Goal: Task Accomplishment & Management: Complete application form

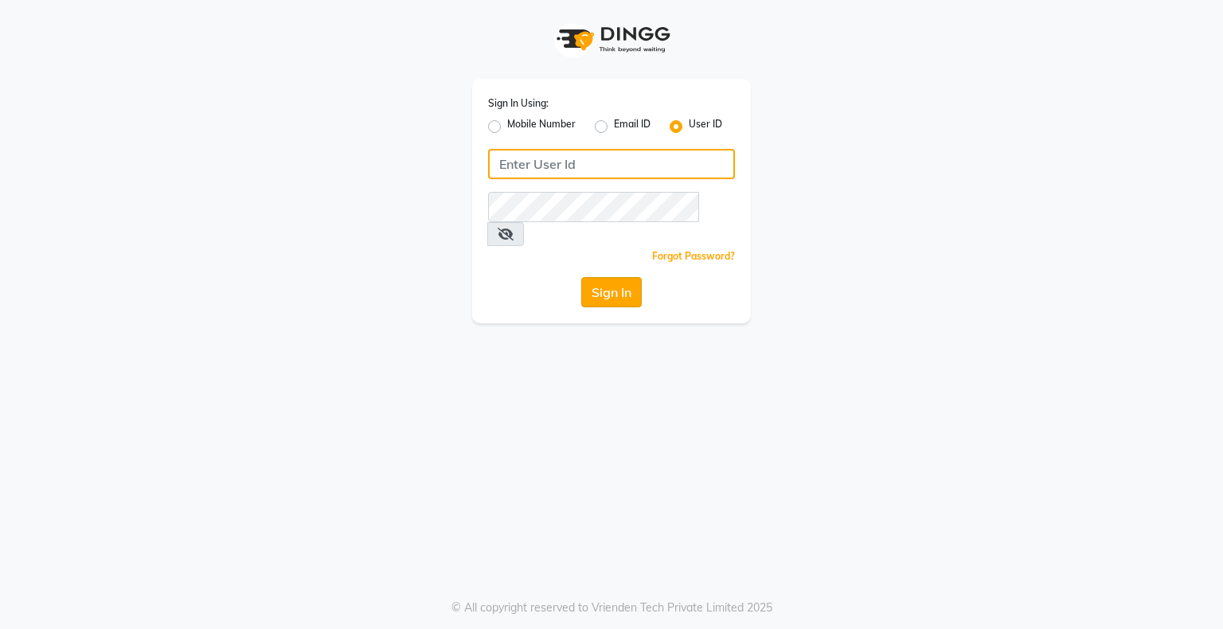
type input "ishasalon"
click at [619, 277] on button "Sign In" at bounding box center [611, 292] width 60 height 30
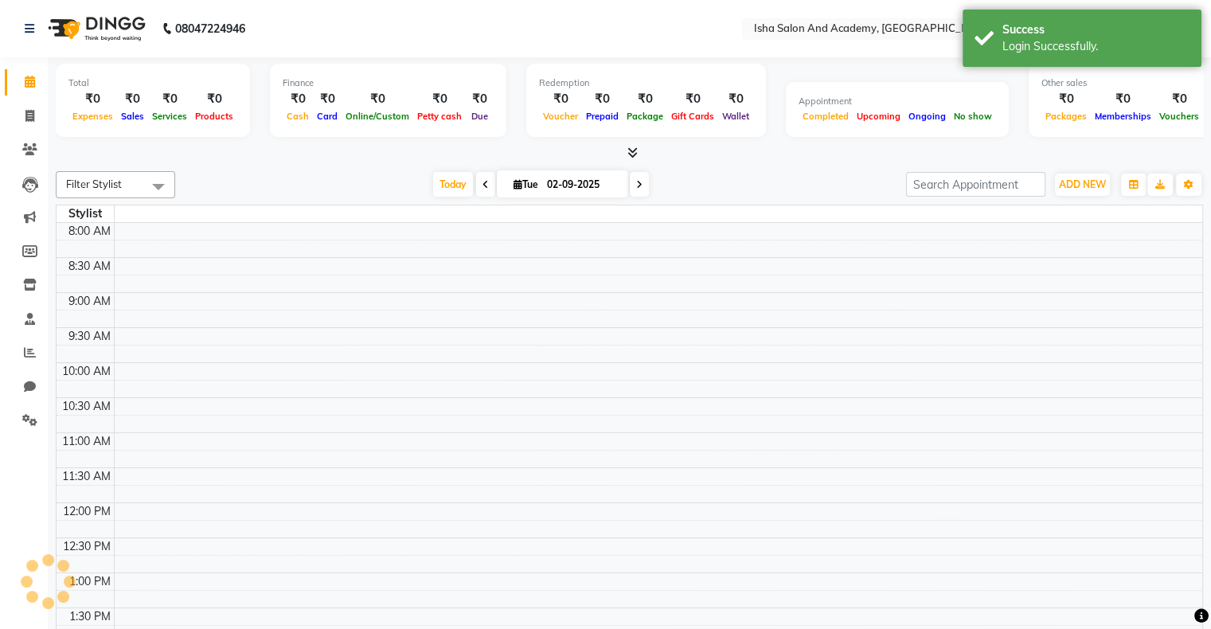
select select "en"
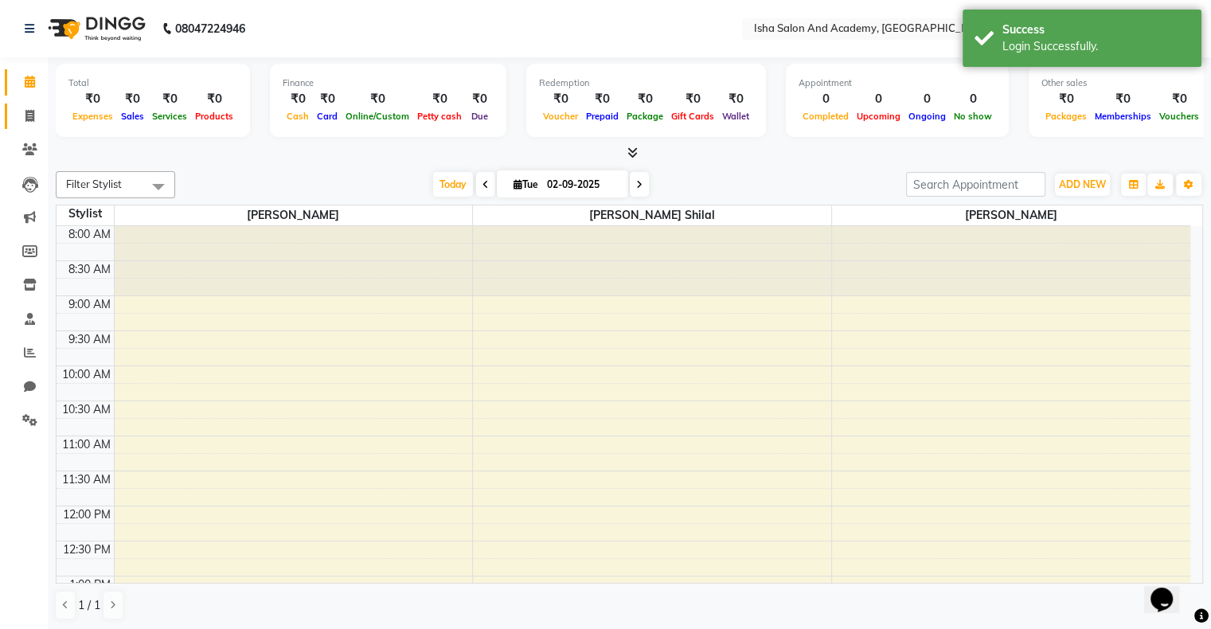
click at [30, 126] on link "Invoice" at bounding box center [24, 116] width 38 height 26
select select "service"
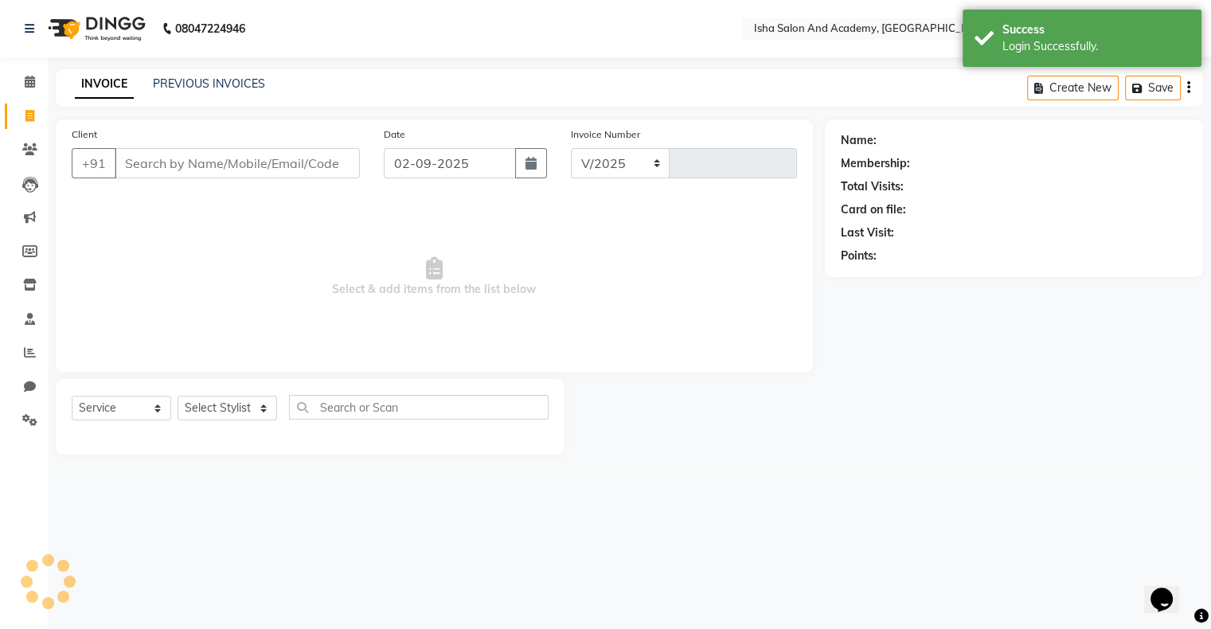
select select "8203"
type input "0407"
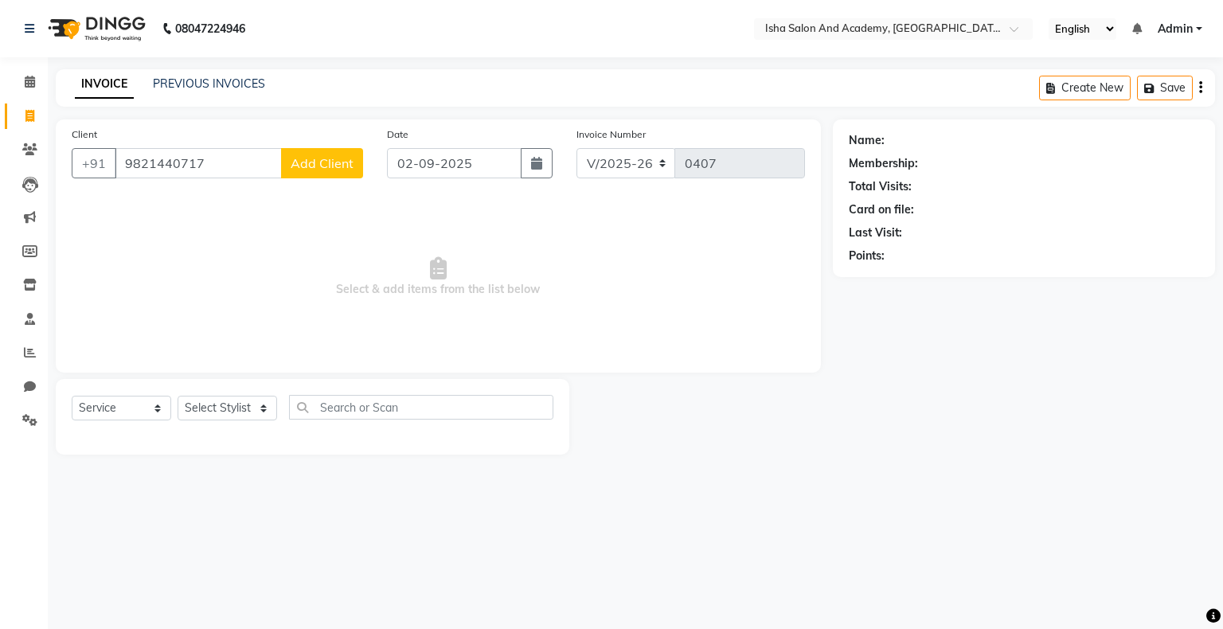
type input "9821440717"
click at [336, 162] on span "Add Client" at bounding box center [322, 163] width 63 height 16
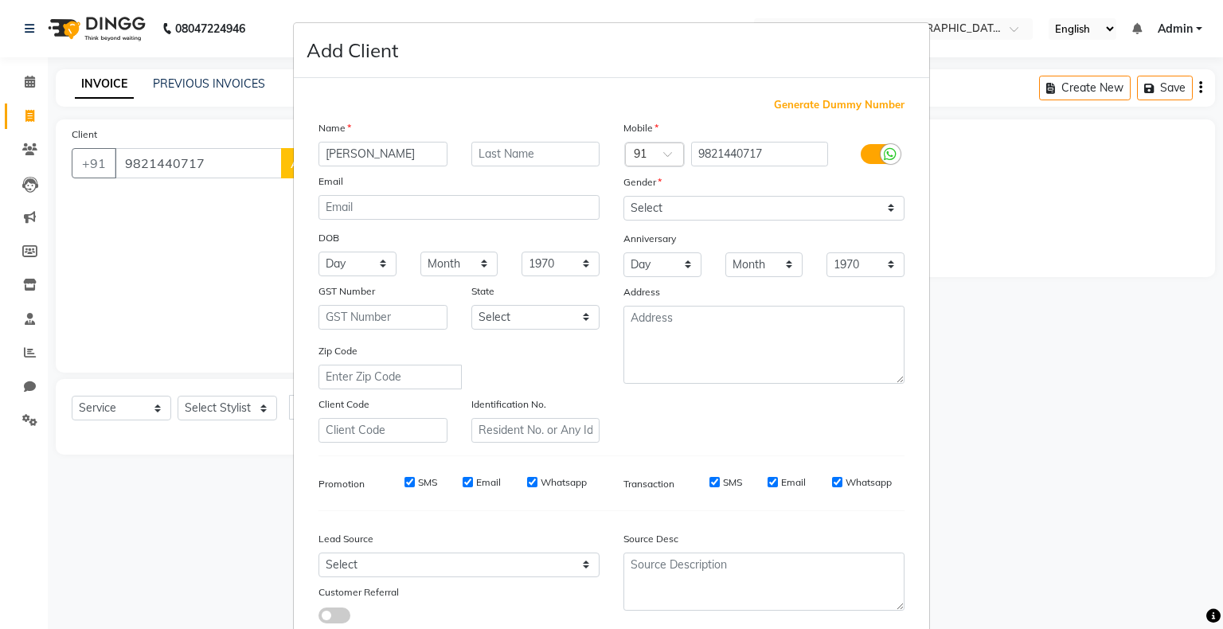
type input "[PERSON_NAME]"
click at [692, 213] on select "Select [DEMOGRAPHIC_DATA] [DEMOGRAPHIC_DATA] Other Prefer Not To Say" at bounding box center [763, 208] width 281 height 25
select select "[DEMOGRAPHIC_DATA]"
click at [623, 197] on select "Select [DEMOGRAPHIC_DATA] [DEMOGRAPHIC_DATA] Other Prefer Not To Say" at bounding box center [763, 208] width 281 height 25
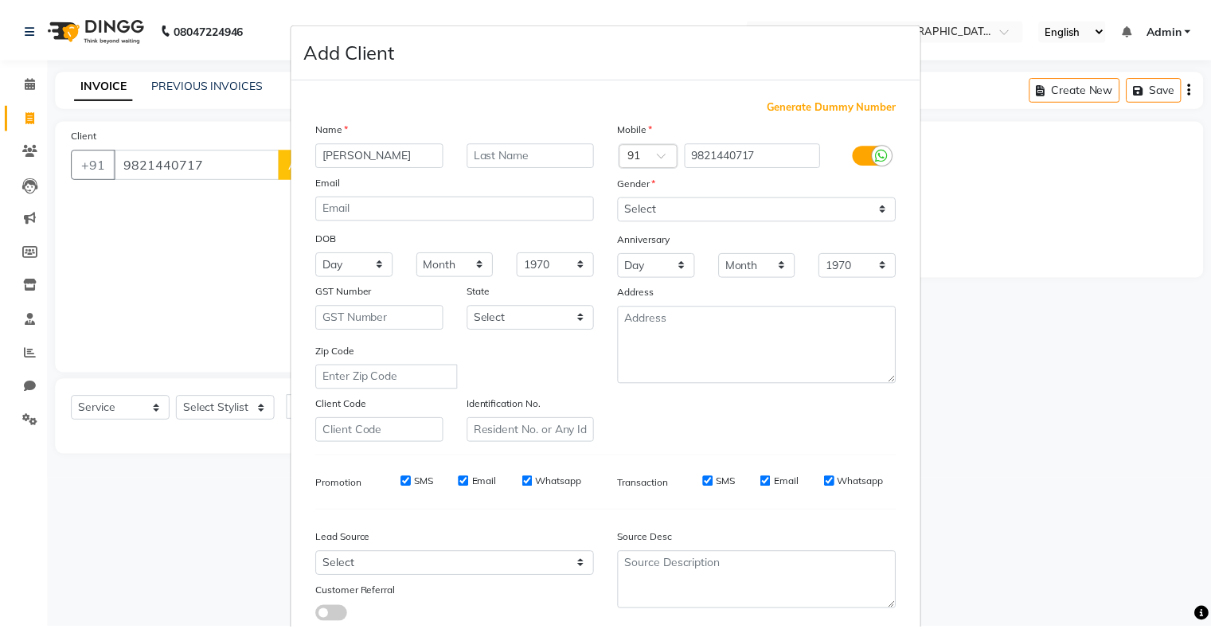
scroll to position [113, 0]
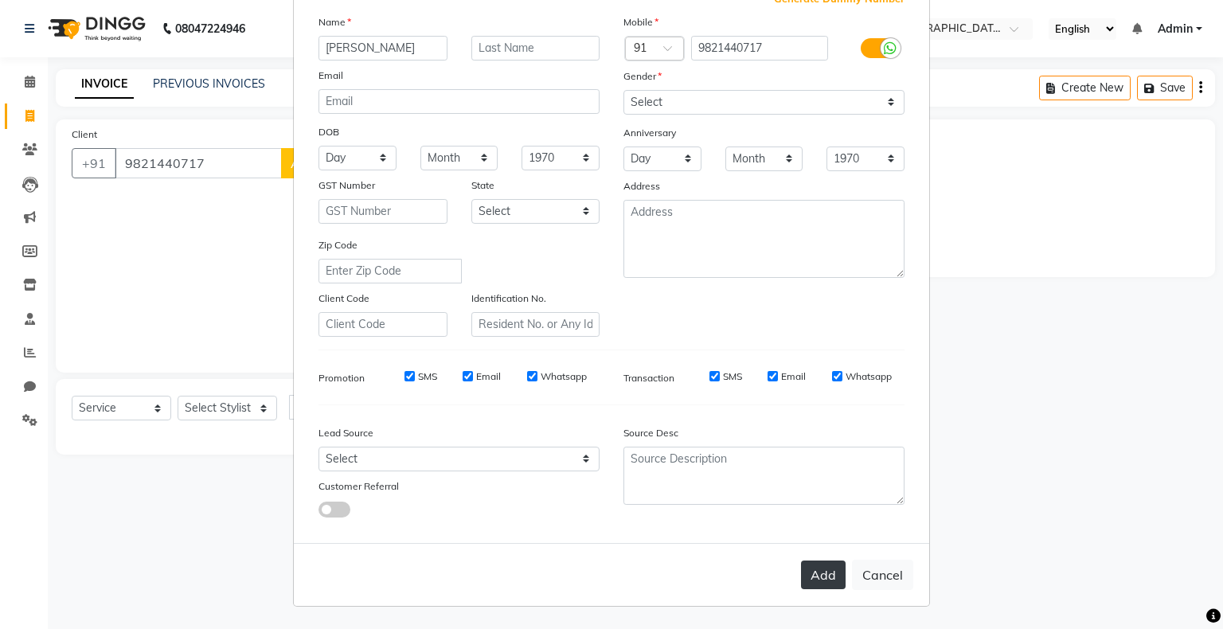
click at [827, 578] on button "Add" at bounding box center [823, 574] width 45 height 29
select select
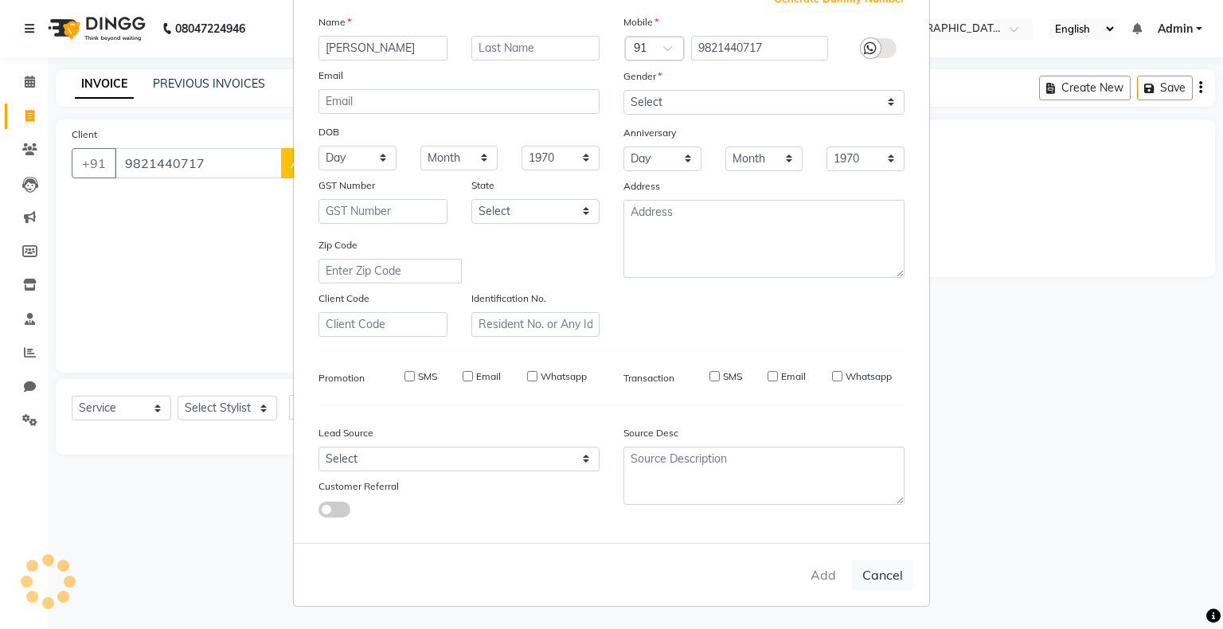
select select
checkbox input "false"
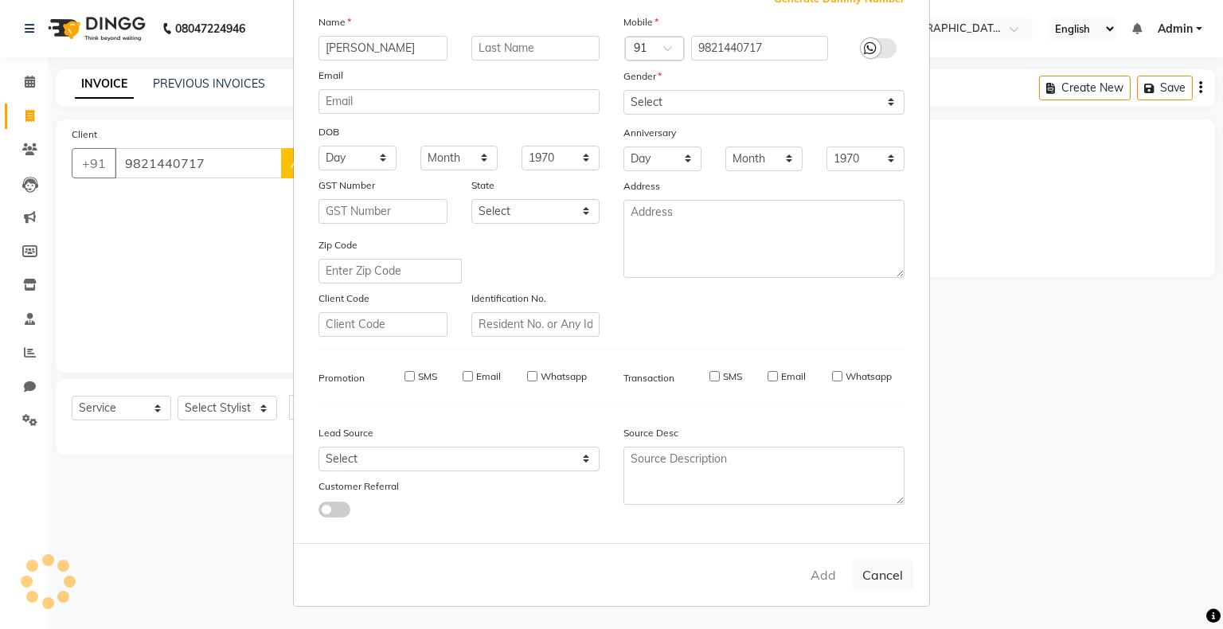
checkbox input "false"
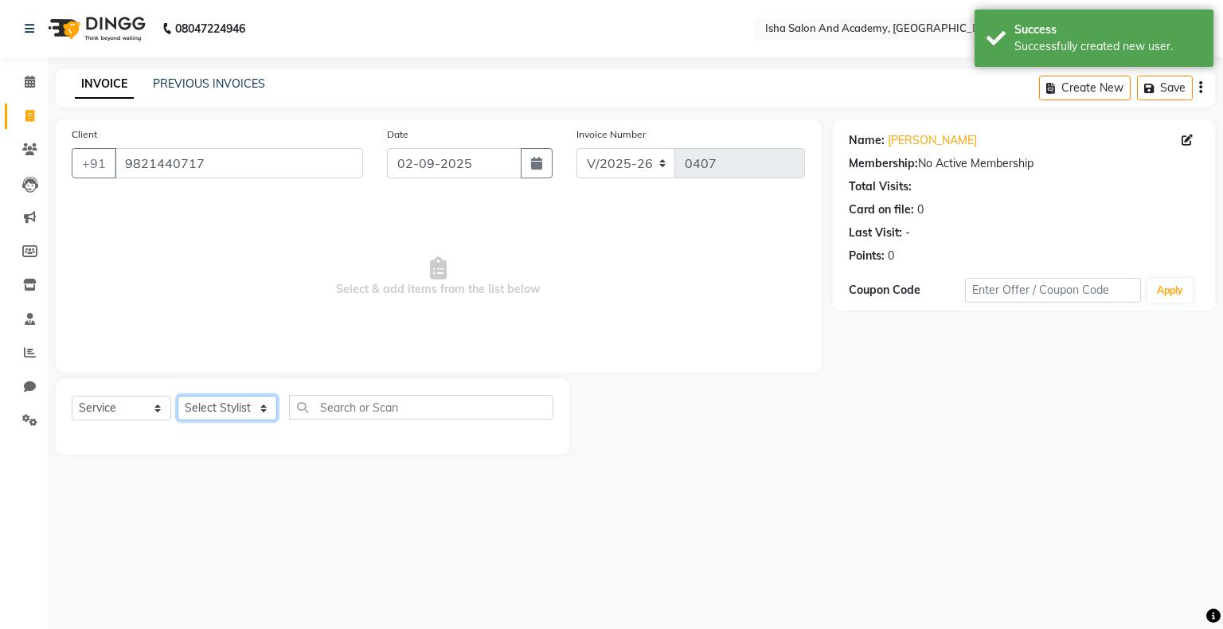
click at [236, 418] on select "Select Stylist [PERSON_NAME] [PERSON_NAME] [PERSON_NAME]" at bounding box center [228, 408] width 100 height 25
select select "77635"
click at [178, 396] on select "Select Stylist [PERSON_NAME] [PERSON_NAME] [PERSON_NAME]" at bounding box center [228, 408] width 100 height 25
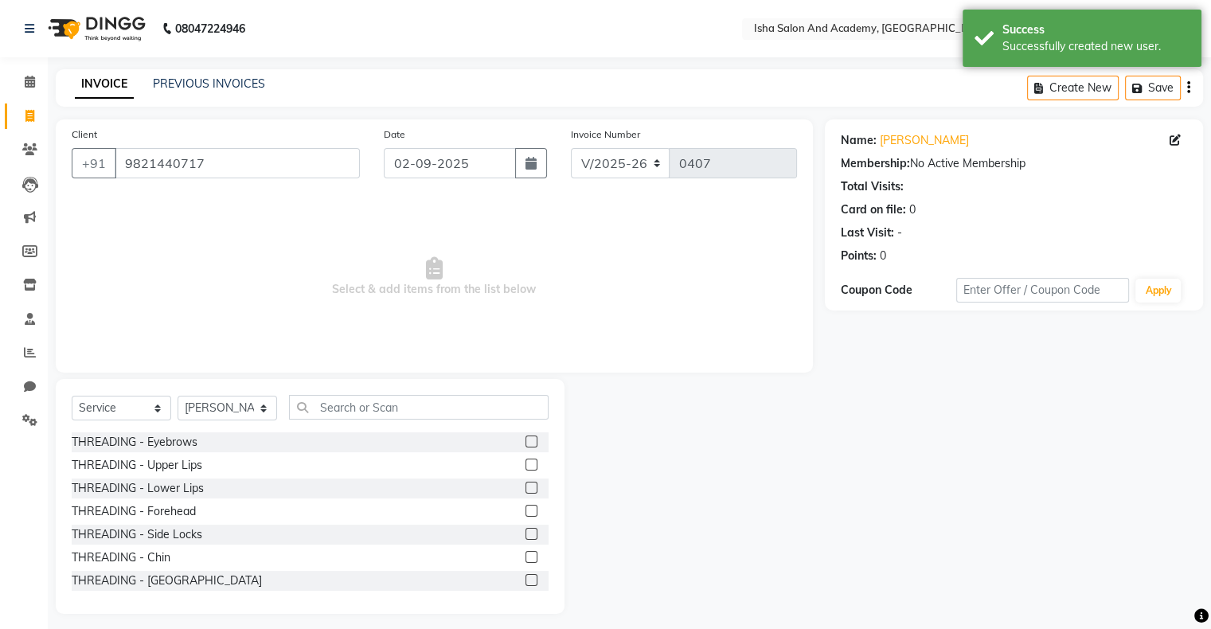
click at [233, 494] on div "THREADING - Lower Lips" at bounding box center [310, 488] width 477 height 20
click at [525, 442] on label at bounding box center [531, 441] width 12 height 12
click at [525, 442] on input "checkbox" at bounding box center [530, 442] width 10 height 10
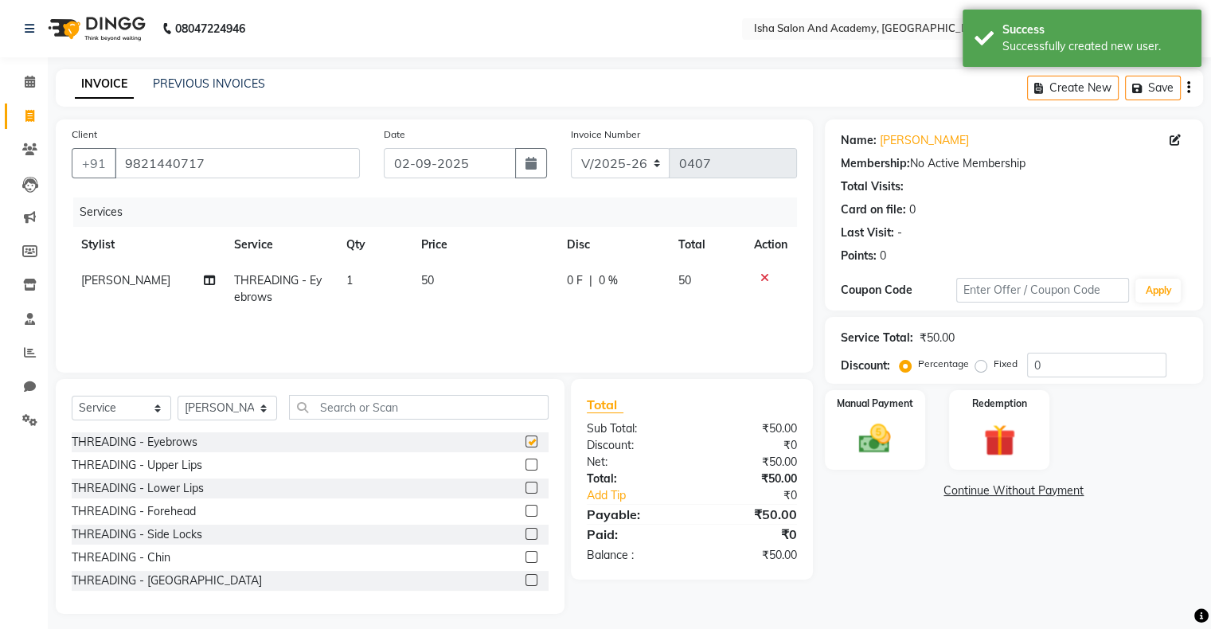
checkbox input "false"
click at [525, 464] on label at bounding box center [531, 465] width 12 height 12
click at [525, 464] on input "checkbox" at bounding box center [530, 465] width 10 height 10
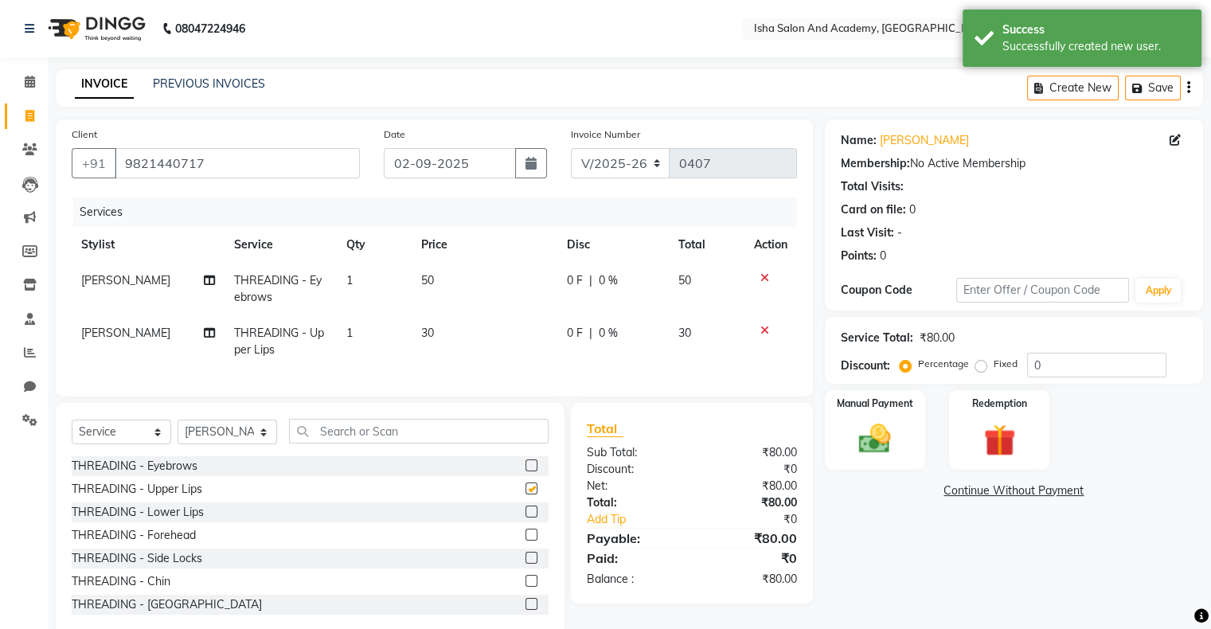
checkbox input "false"
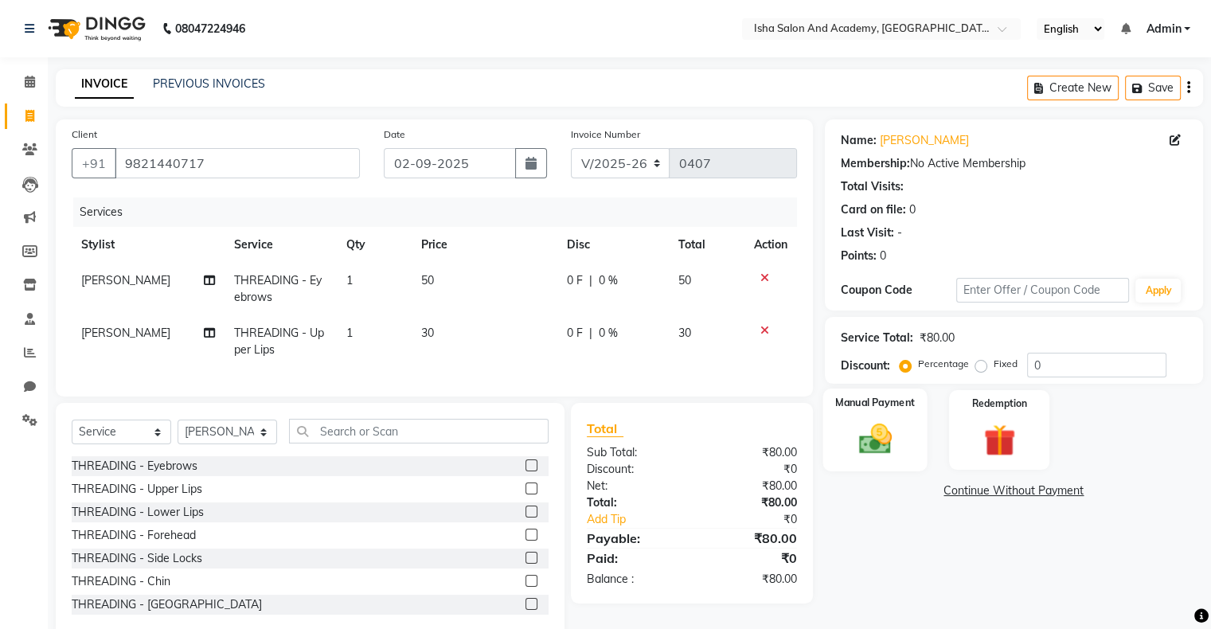
click at [889, 415] on div "Manual Payment" at bounding box center [874, 429] width 104 height 82
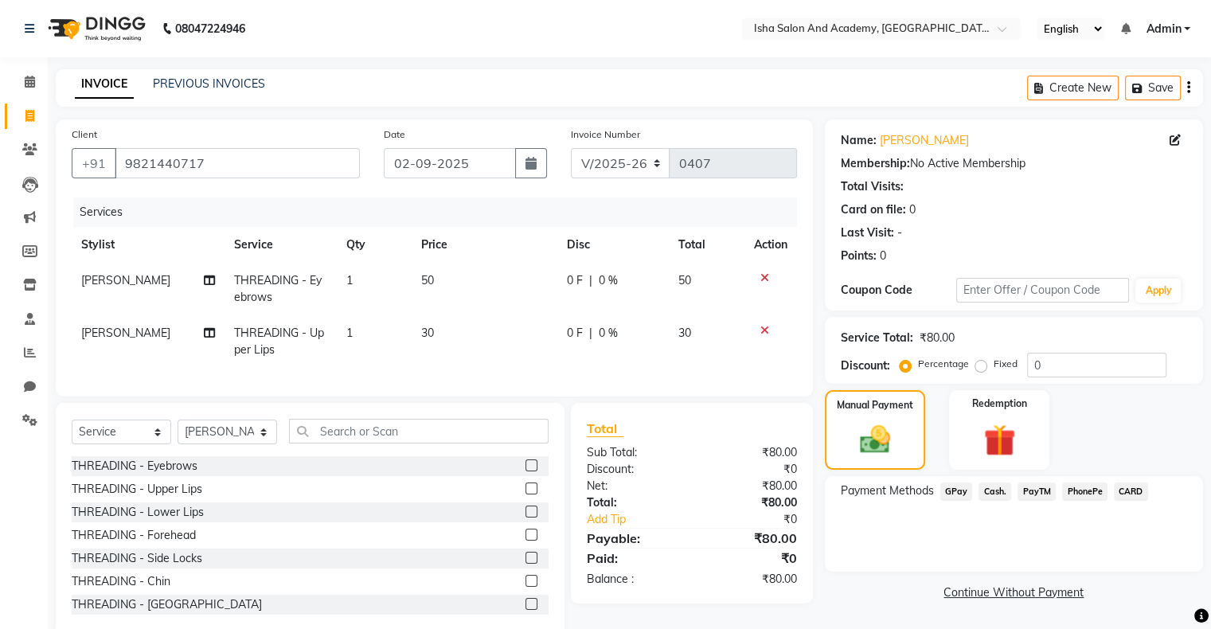
click at [1036, 486] on span "PayTM" at bounding box center [1036, 491] width 38 height 18
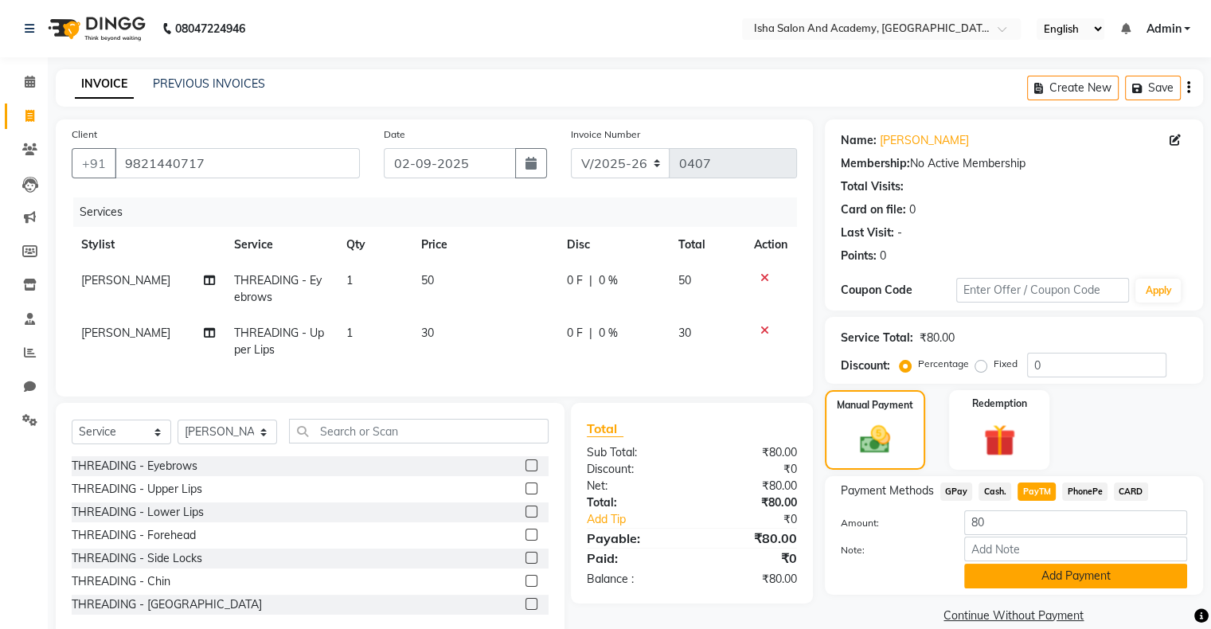
click at [1072, 586] on button "Add Payment" at bounding box center [1075, 576] width 223 height 25
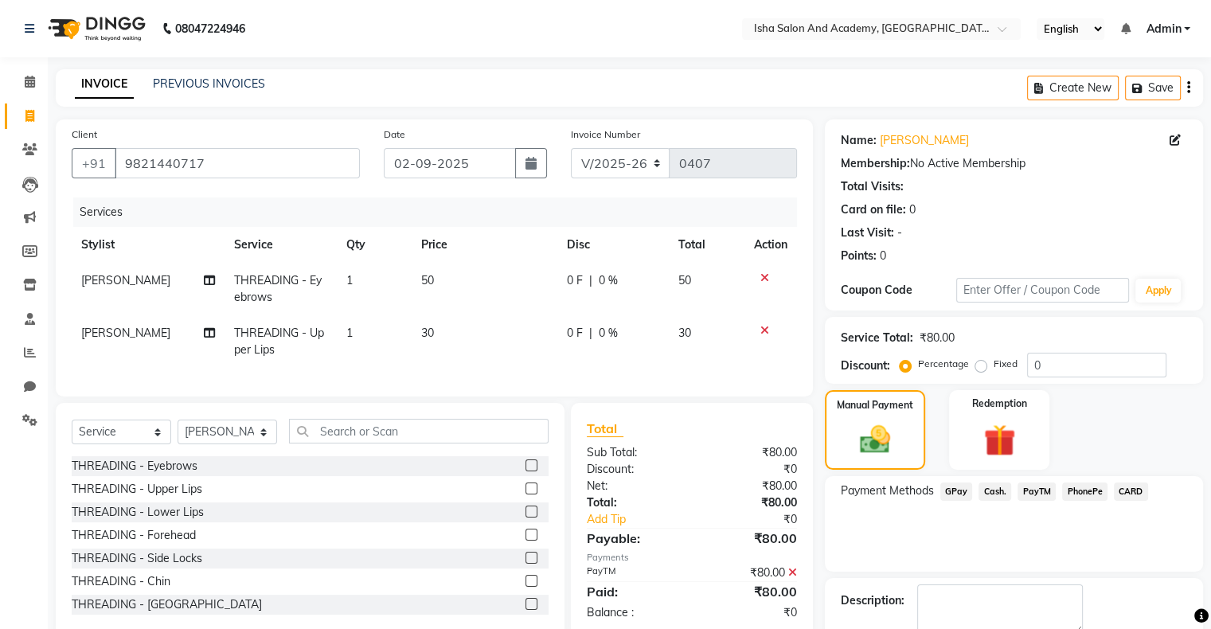
click at [1072, 586] on textarea at bounding box center [1000, 608] width 166 height 49
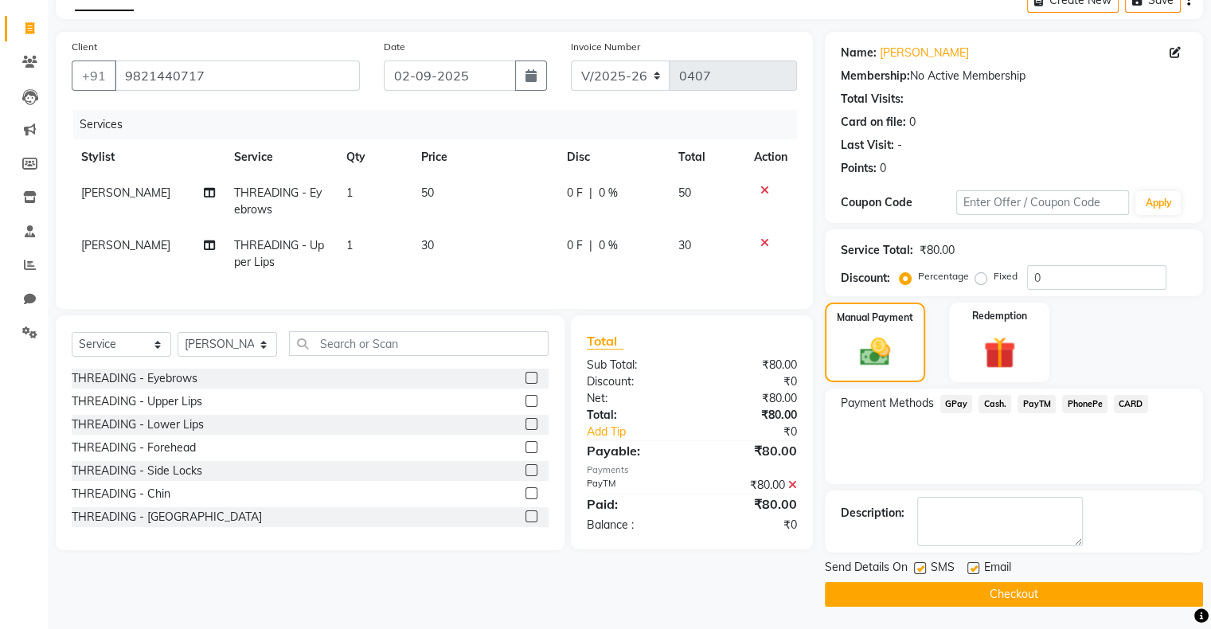
click at [1024, 584] on button "Checkout" at bounding box center [1014, 594] width 378 height 25
